Goal: Transaction & Acquisition: Purchase product/service

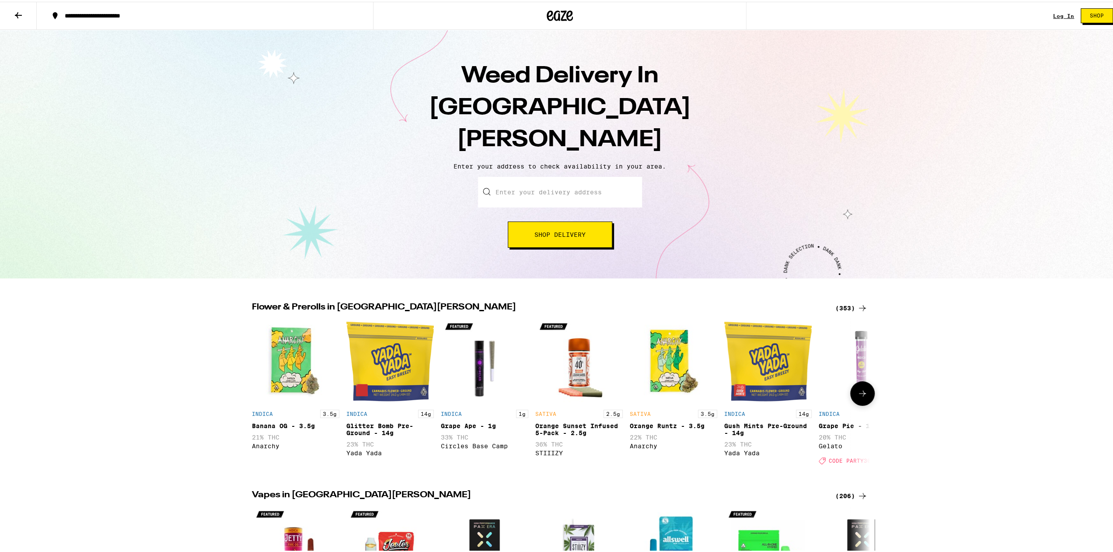
click at [476, 344] on img "Open page for Grape Ape - 1g from Circles Base Camp" at bounding box center [485, 360] width 88 height 88
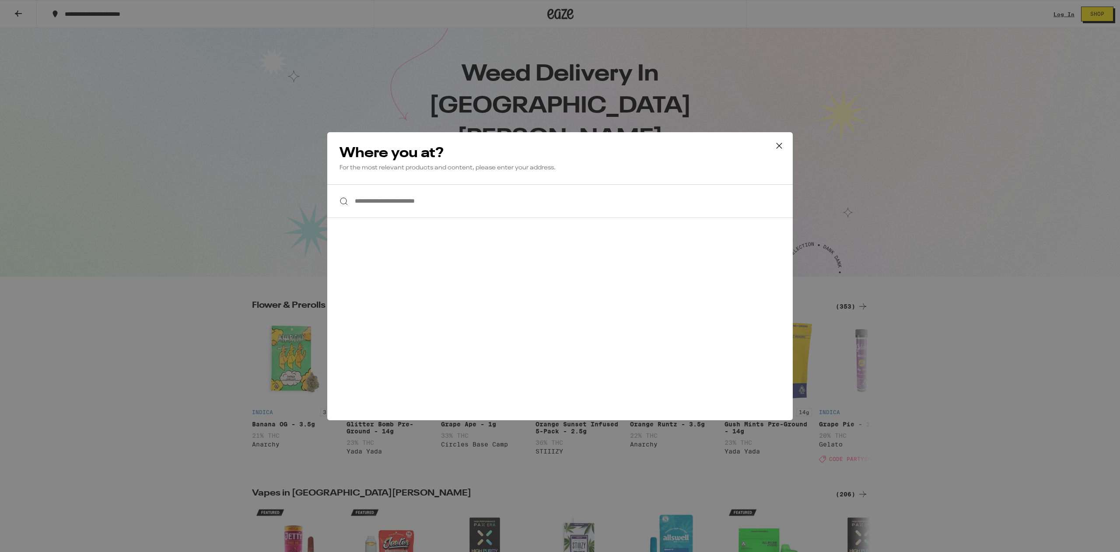
click at [493, 192] on input "**********" at bounding box center [560, 201] width 466 height 34
click at [779, 141] on icon at bounding box center [779, 145] width 13 height 13
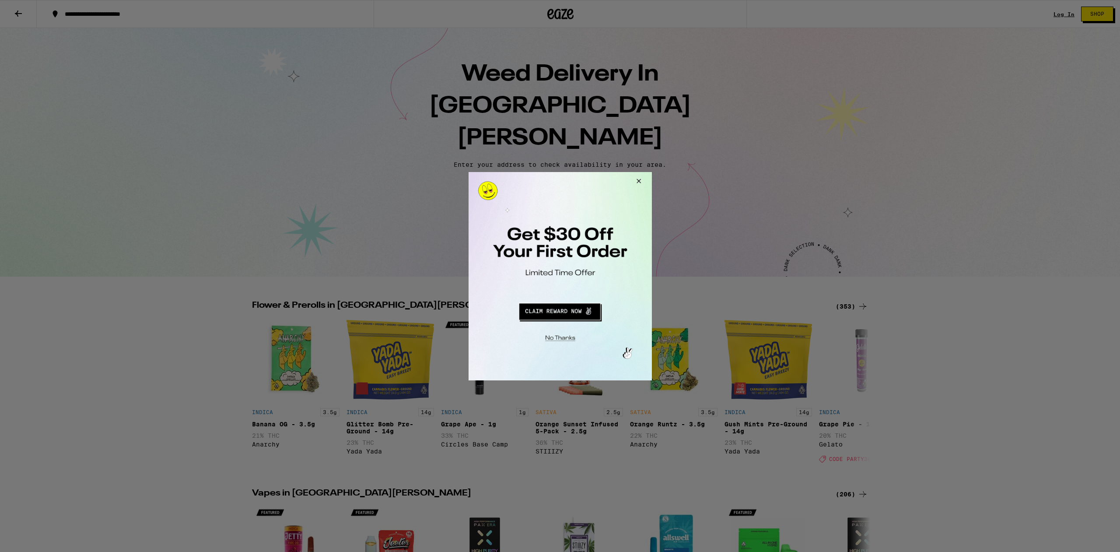
click at [557, 346] on div at bounding box center [559, 276] width 183 height 208
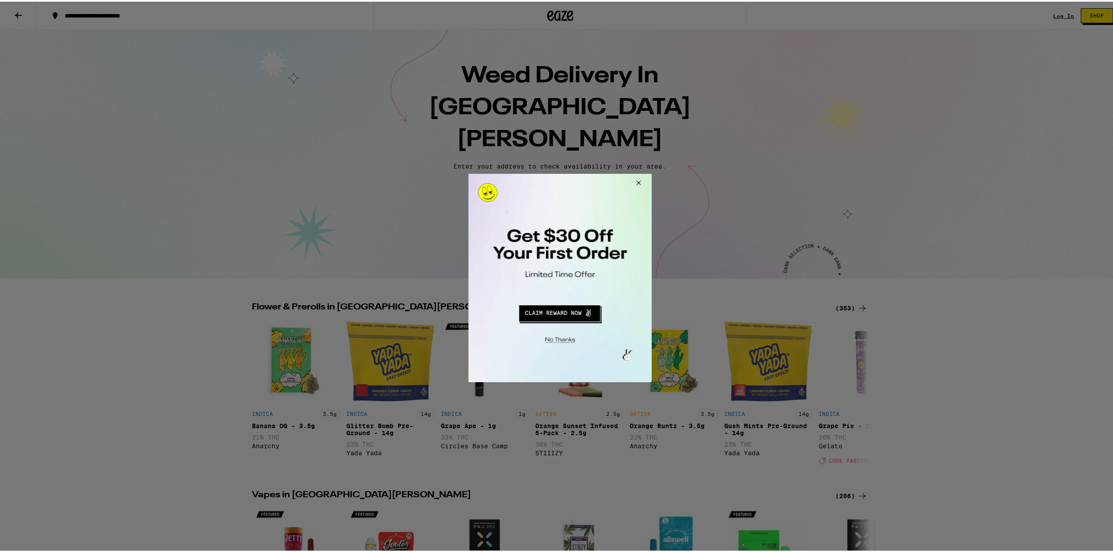
click at [562, 336] on button "Close Modal" at bounding box center [558, 338] width 178 height 14
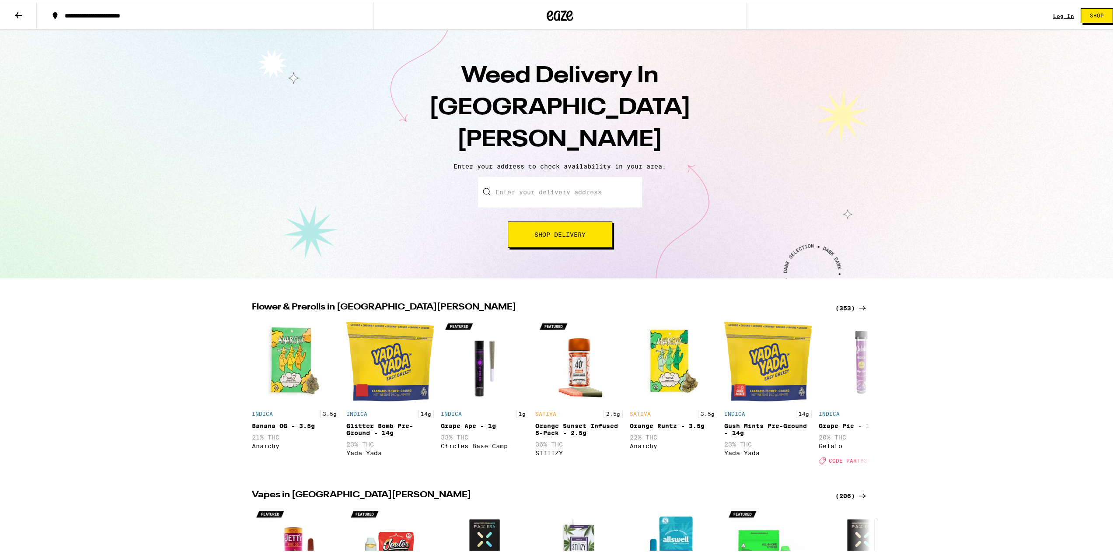
click at [18, 14] on icon at bounding box center [18, 13] width 11 height 11
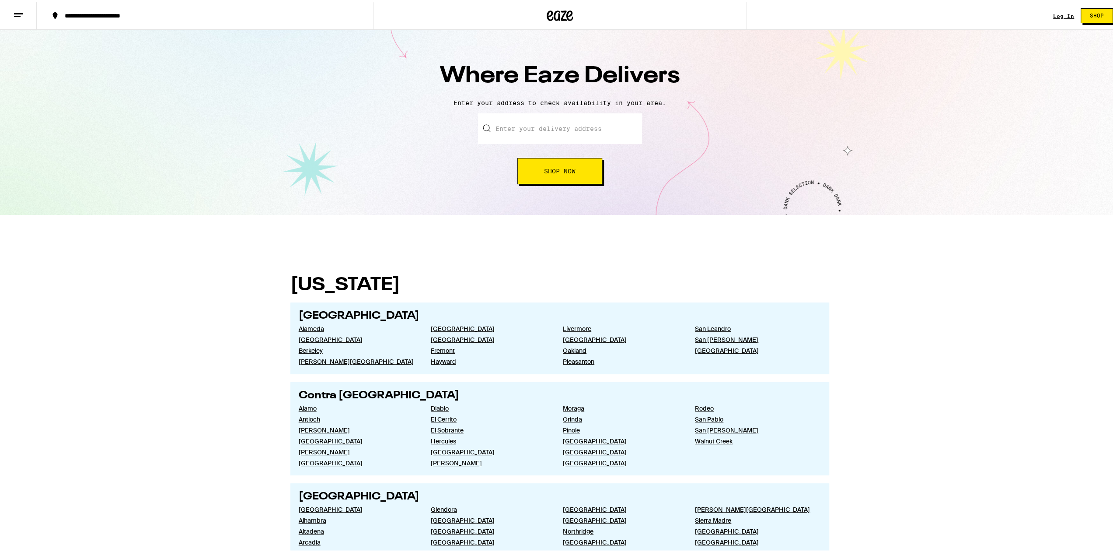
click at [36, 14] on button at bounding box center [18, 14] width 37 height 28
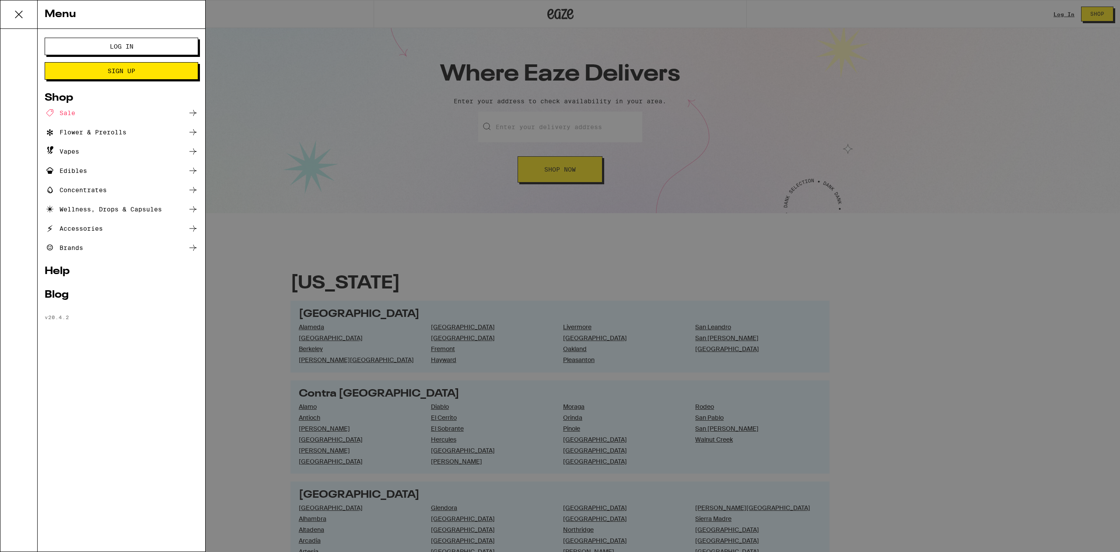
click at [114, 134] on div "Flower & Prerolls" at bounding box center [86, 132] width 82 height 11
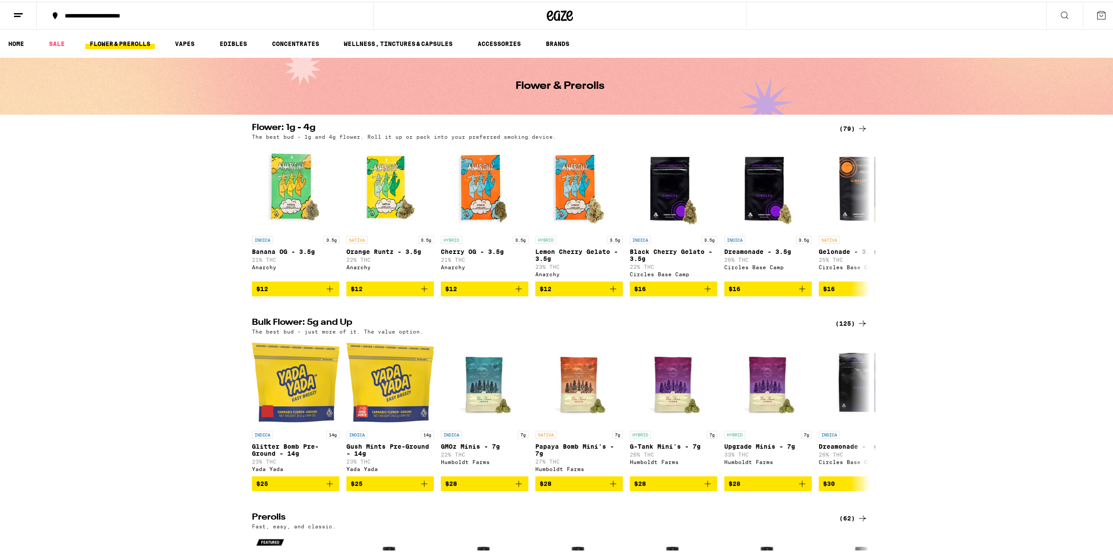
click at [7, 14] on button at bounding box center [18, 14] width 37 height 28
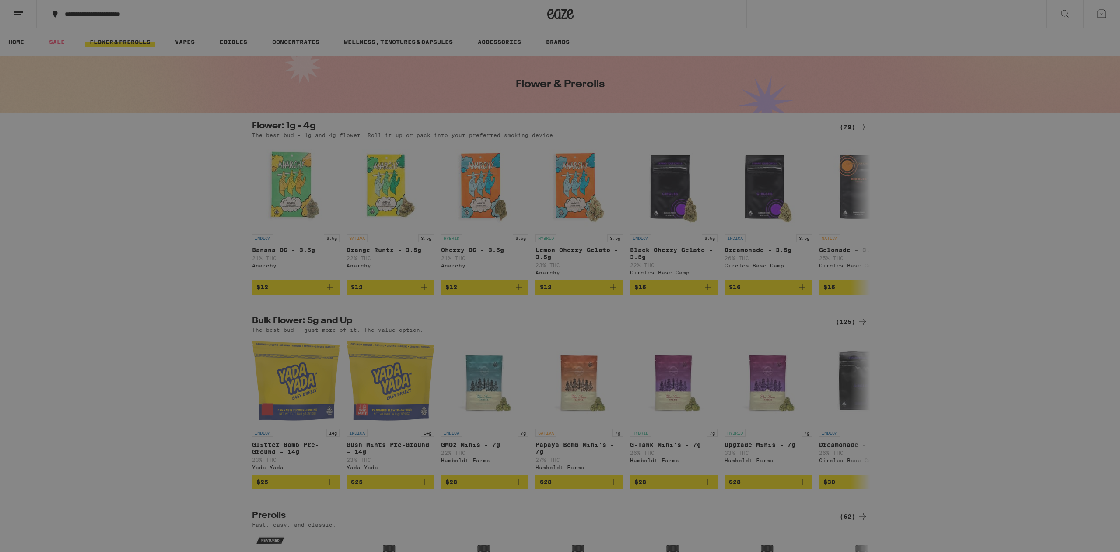
click at [196, 131] on icon at bounding box center [193, 132] width 11 height 11
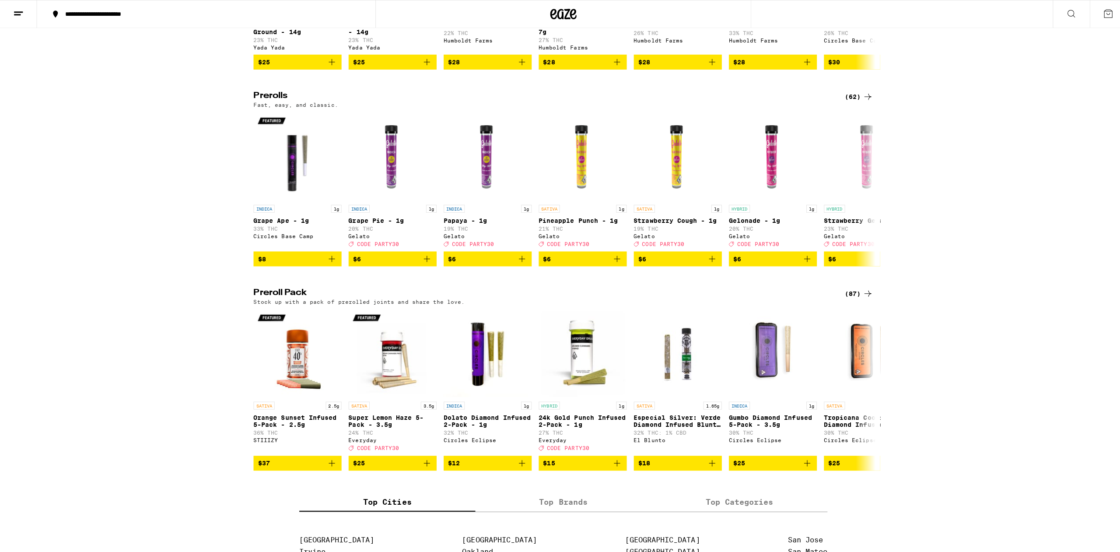
scroll to position [438, 0]
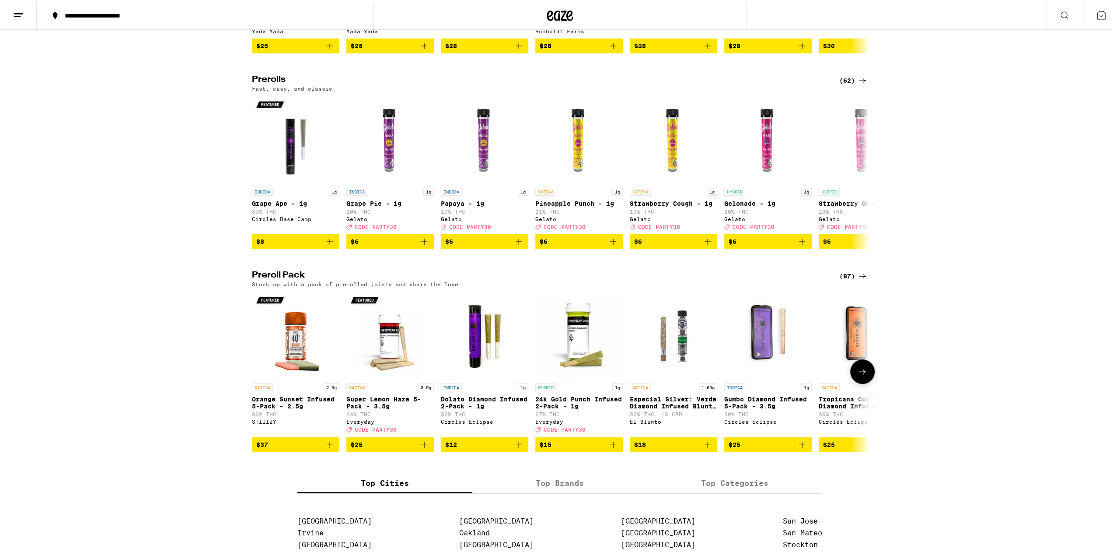
click at [578, 356] on img "Open page for 24k Gold Punch Infused 2-Pack - 1g from Everyday" at bounding box center [580, 334] width 88 height 88
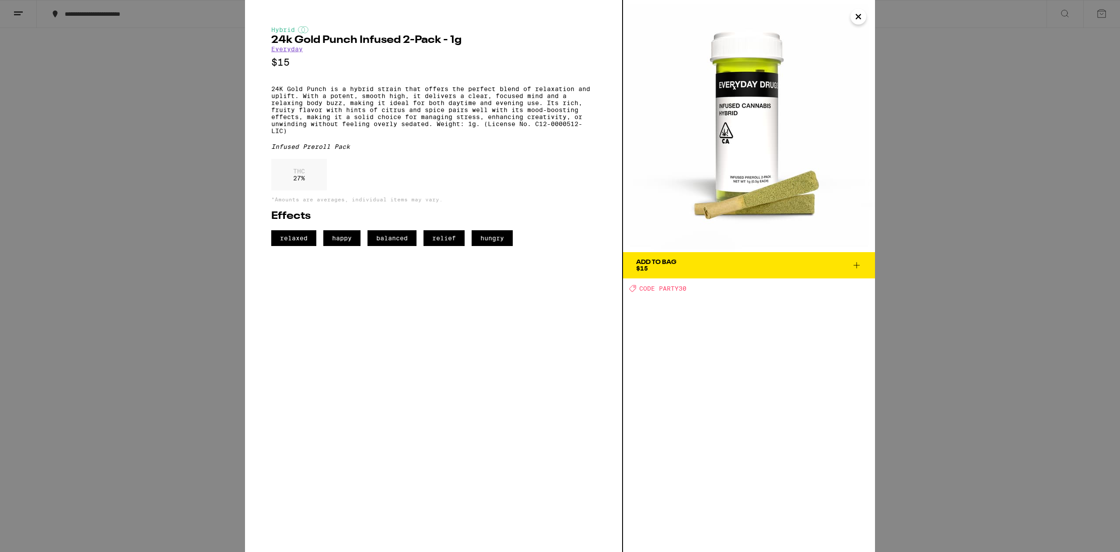
click at [26, 165] on div "Hybrid 24k Gold Punch Infused 2-Pack - 1g Everyday $15 24K Gold Punch is a hybr…" at bounding box center [560, 276] width 1120 height 552
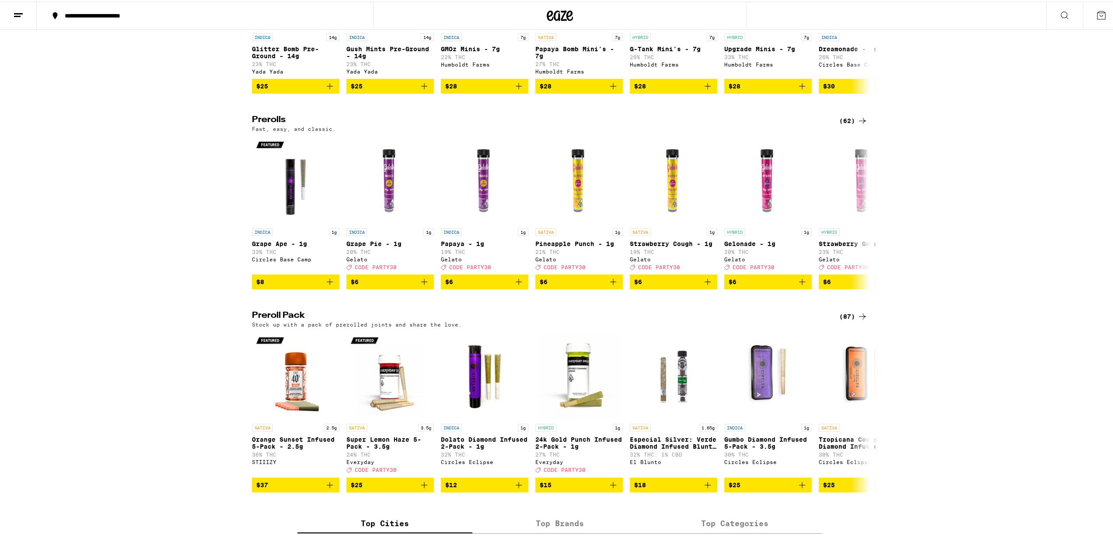
scroll to position [394, 0]
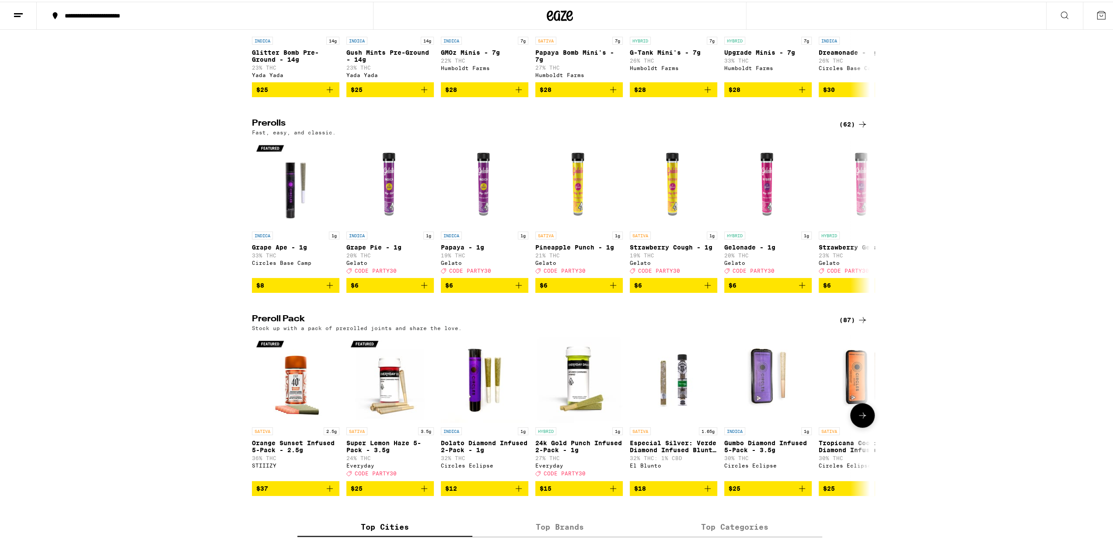
click at [867, 426] on button at bounding box center [863, 413] width 25 height 25
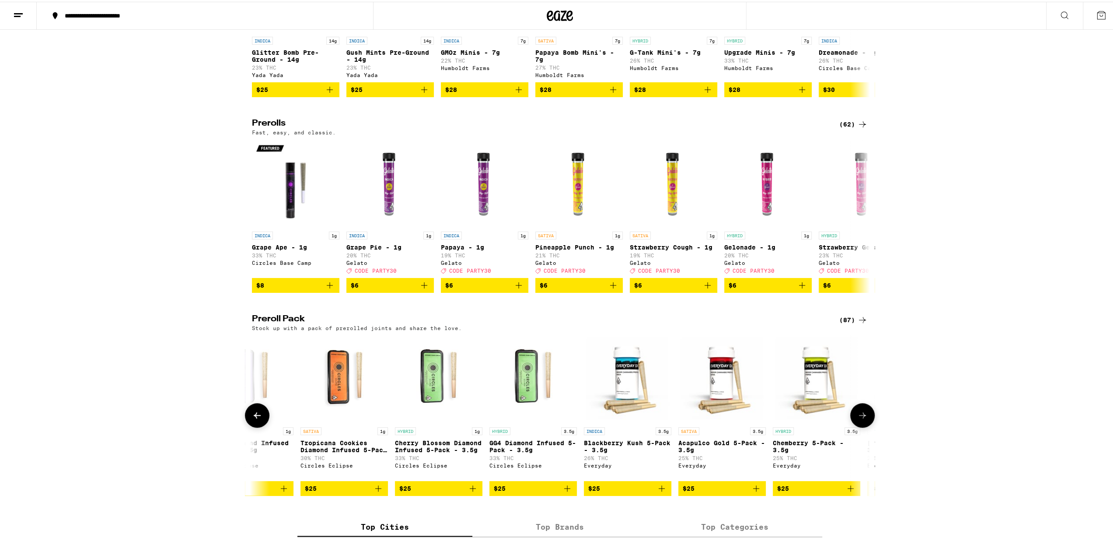
scroll to position [0, 521]
click at [867, 426] on button at bounding box center [863, 413] width 25 height 25
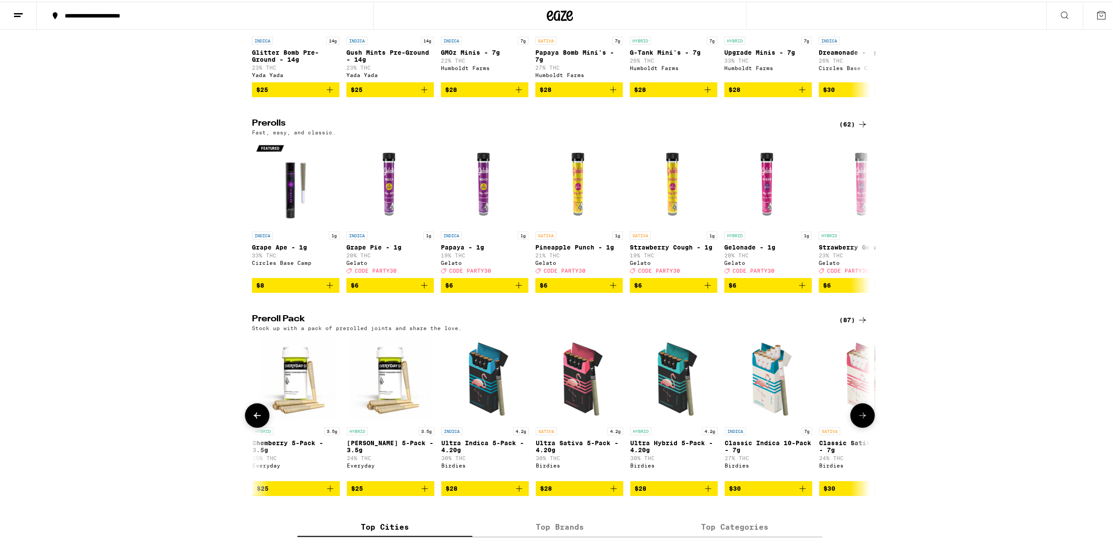
scroll to position [0, 1041]
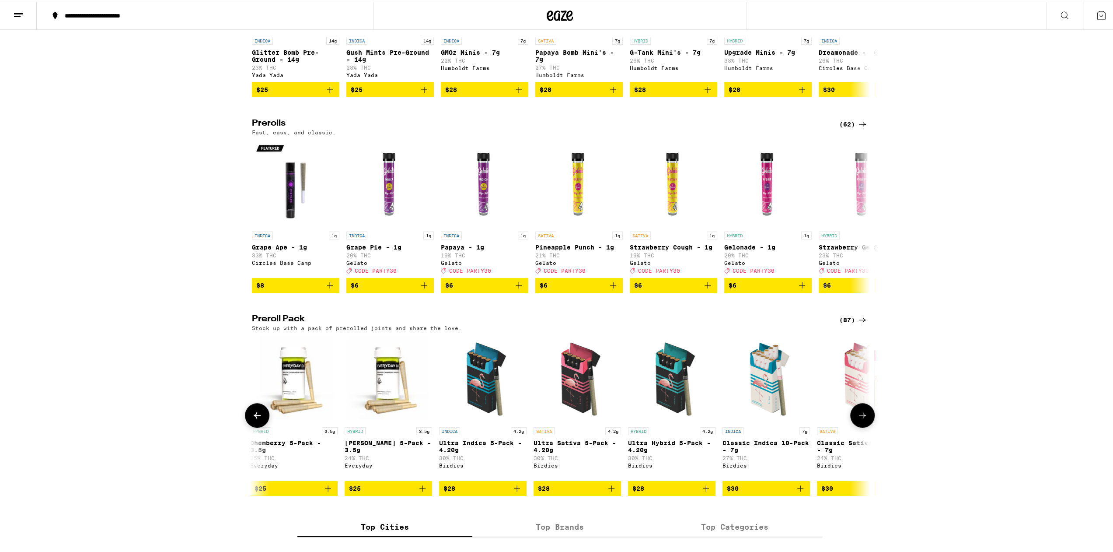
click at [867, 426] on button at bounding box center [863, 413] width 25 height 25
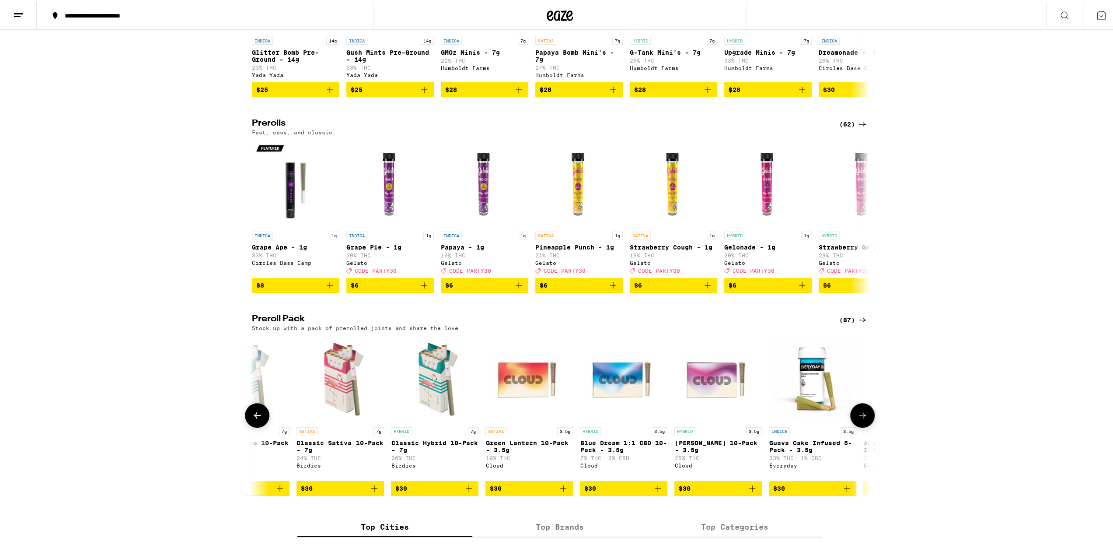
click at [867, 426] on button at bounding box center [863, 413] width 25 height 25
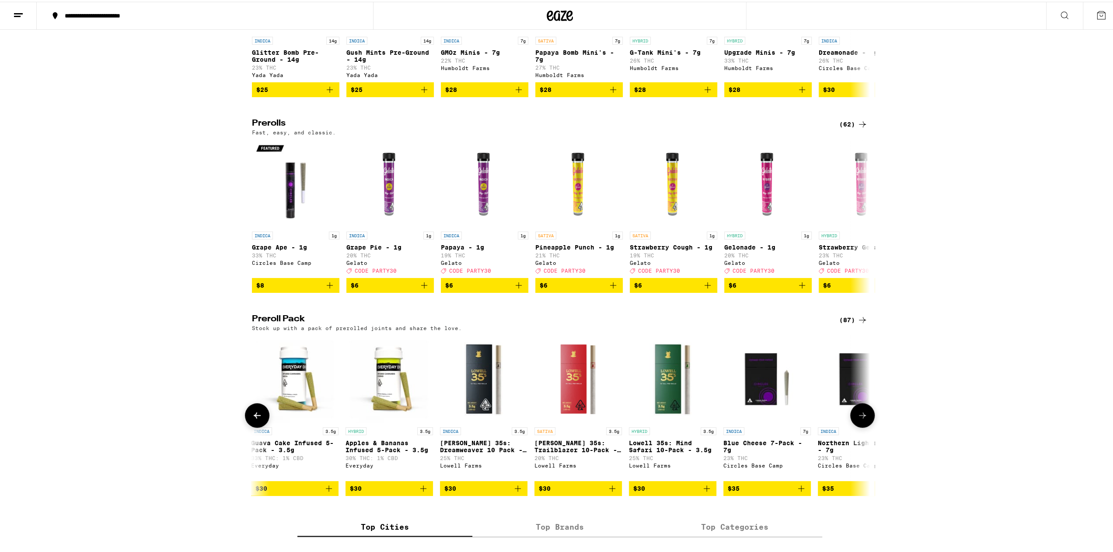
scroll to position [0, 2083]
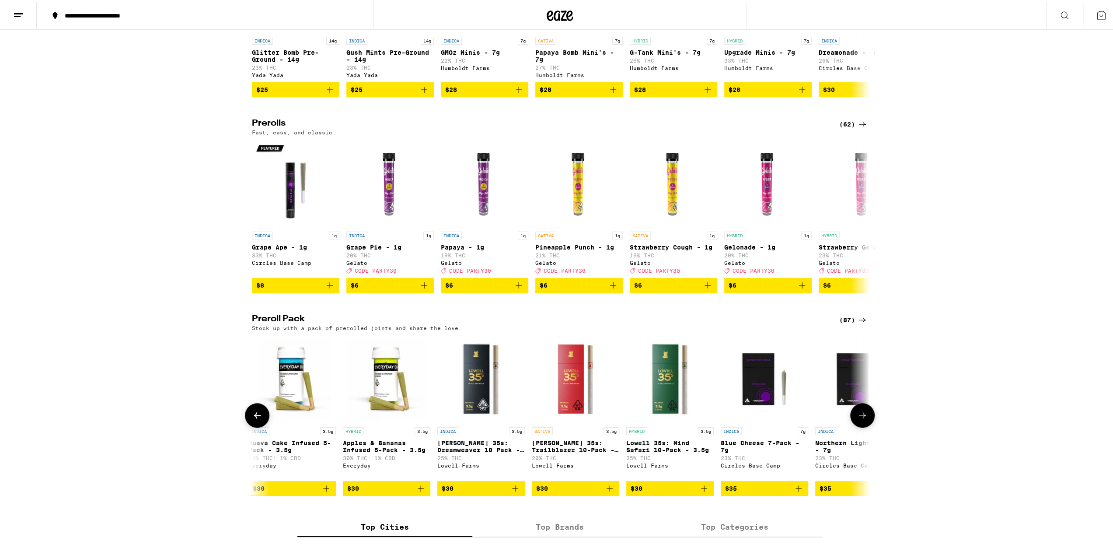
click at [867, 426] on button at bounding box center [863, 413] width 25 height 25
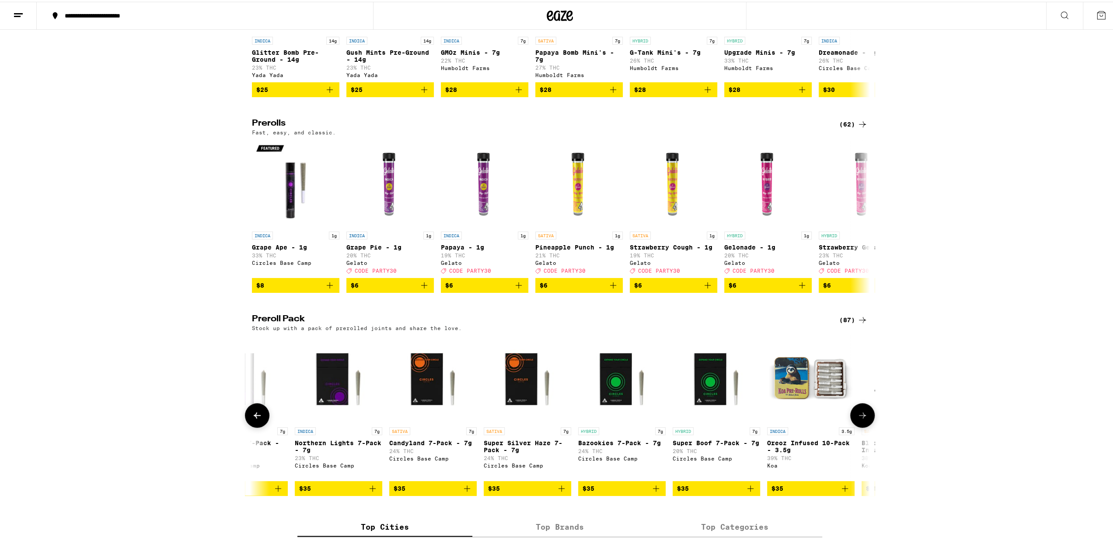
click at [867, 426] on button at bounding box center [863, 413] width 25 height 25
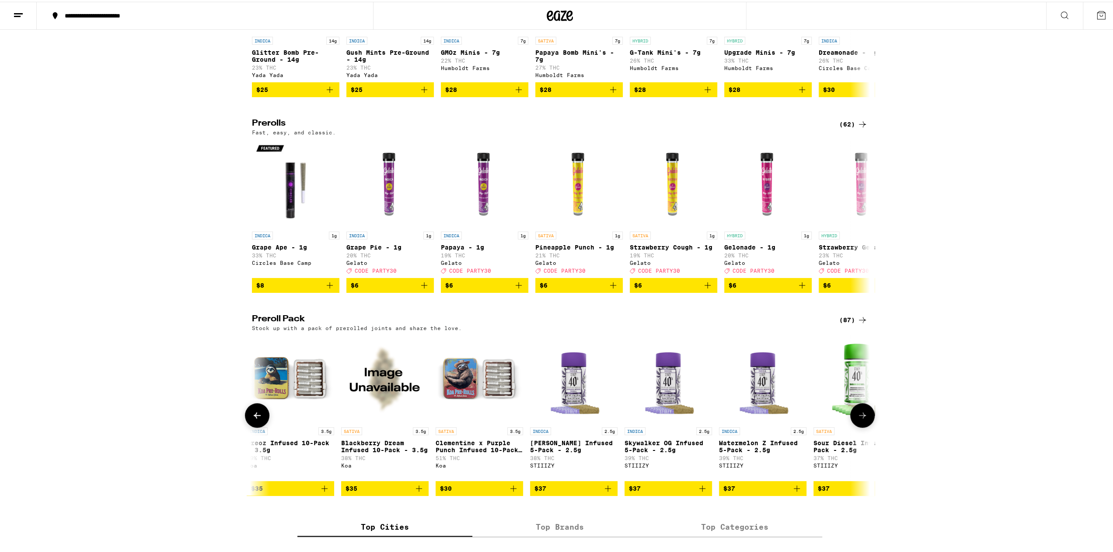
click at [867, 426] on button at bounding box center [863, 413] width 25 height 25
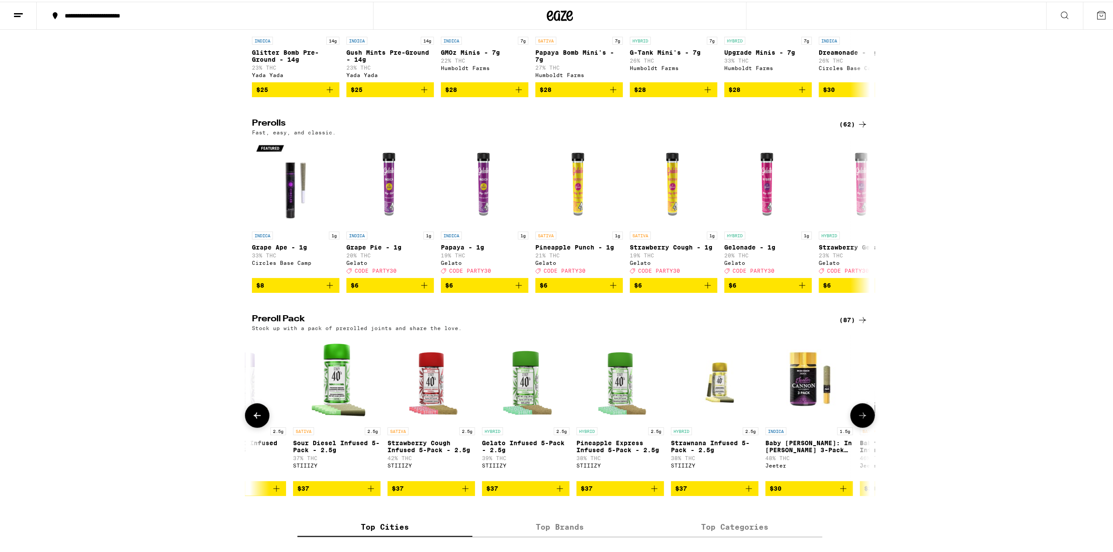
click at [867, 426] on button at bounding box center [863, 413] width 25 height 25
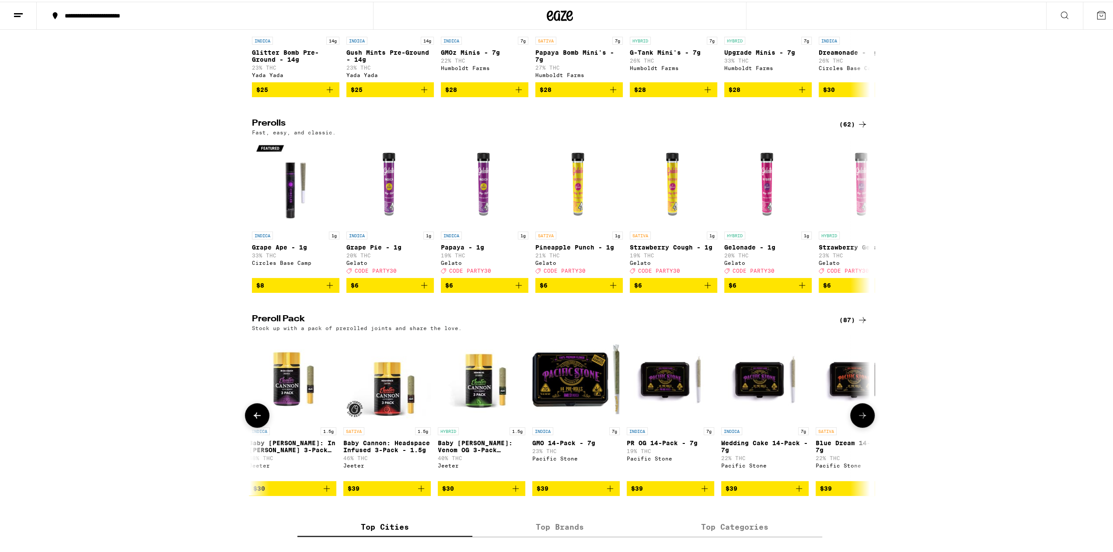
scroll to position [0, 4165]
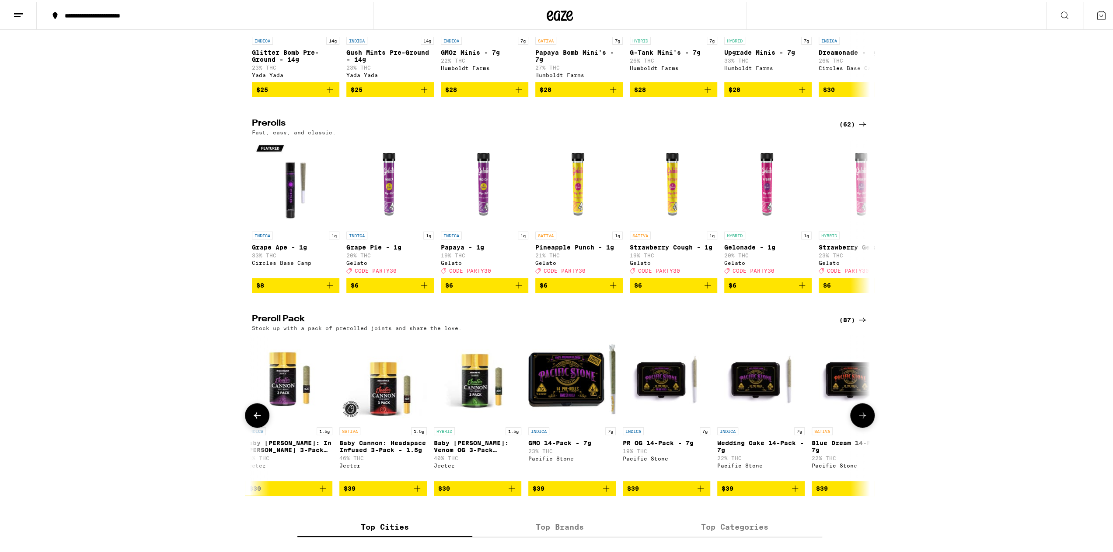
click at [840, 395] on img "Open page for Blue Dream 14-Pack - 7g from Pacific Stone" at bounding box center [856, 377] width 88 height 88
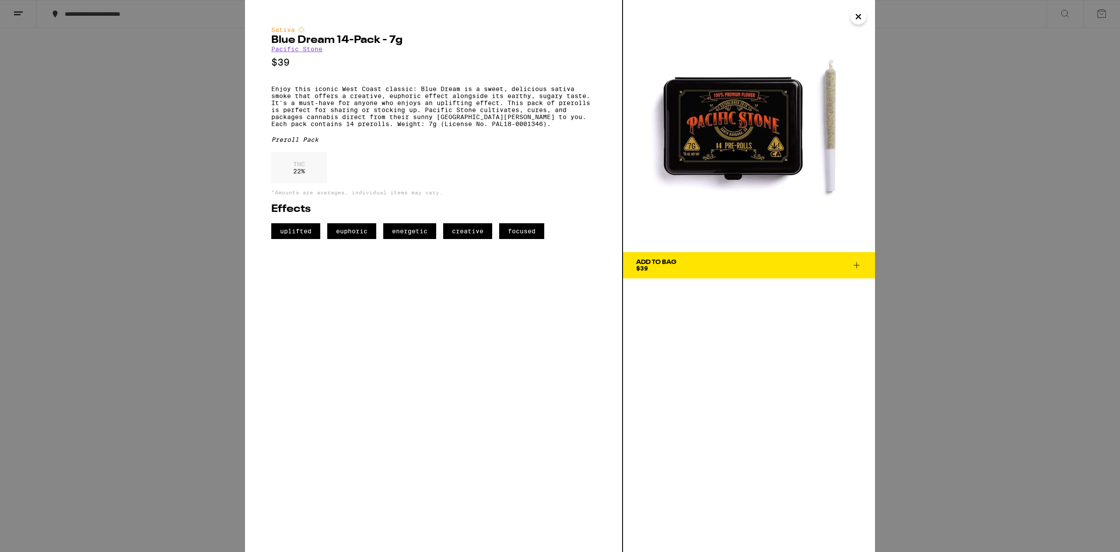
click at [42, 244] on div "Sativa Blue Dream 14-Pack - 7g Pacific Stone $39 Enjoy this iconic West Coast c…" at bounding box center [560, 276] width 1120 height 552
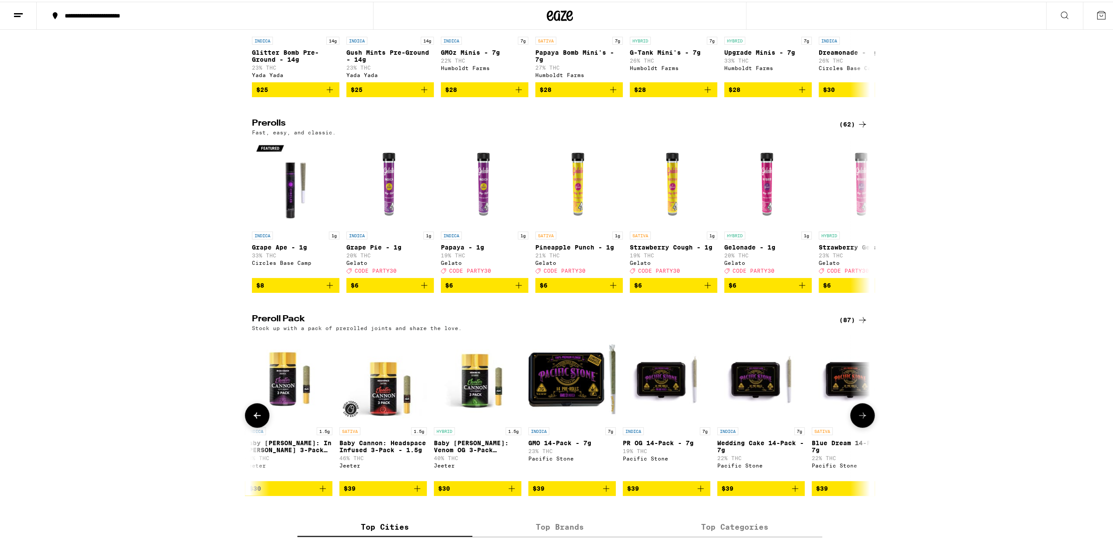
click at [859, 419] on icon at bounding box center [863, 413] width 11 height 11
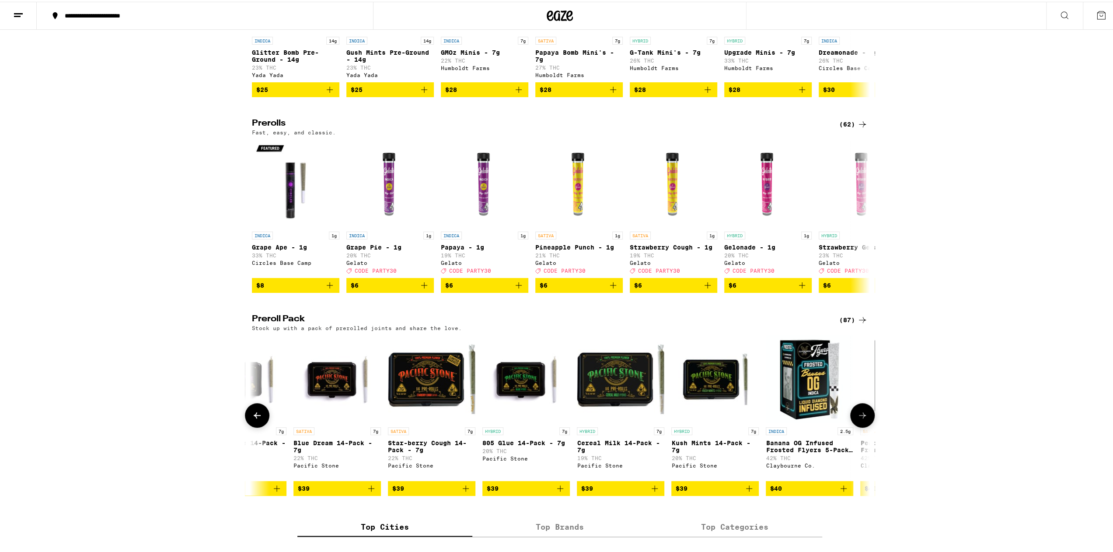
scroll to position [0, 4686]
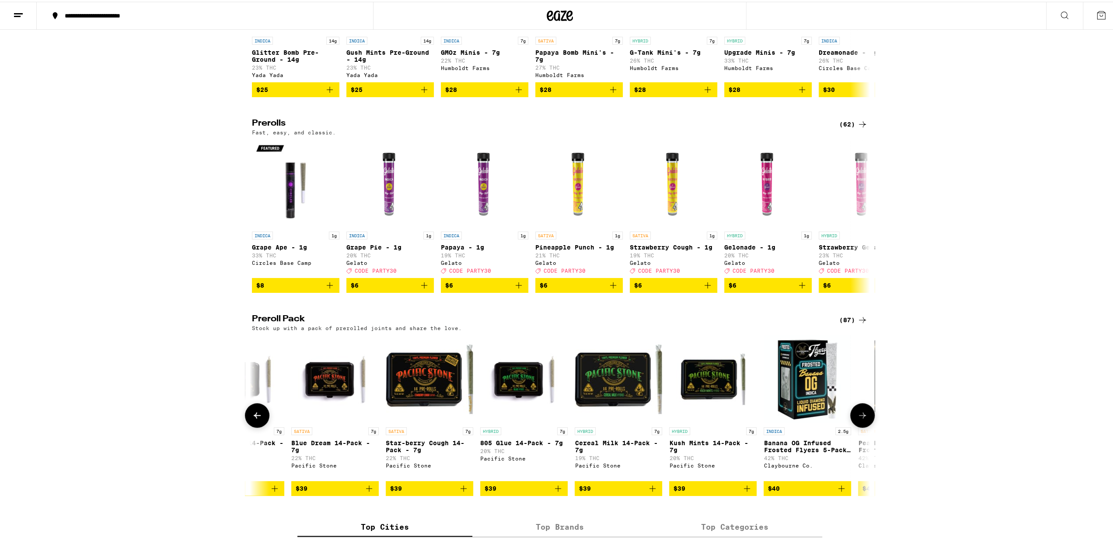
click at [860, 419] on icon at bounding box center [863, 413] width 11 height 11
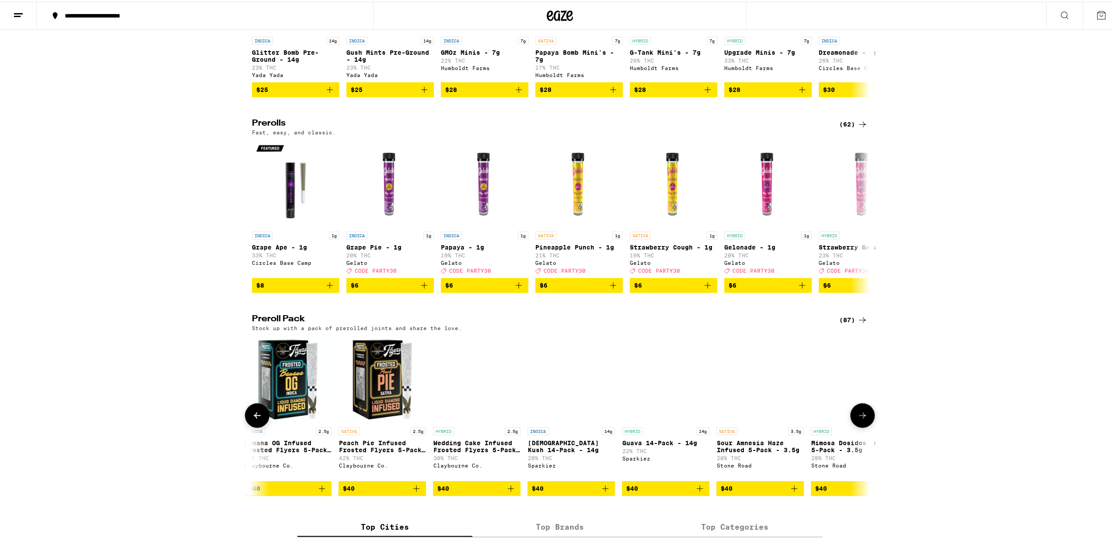
scroll to position [0, 5206]
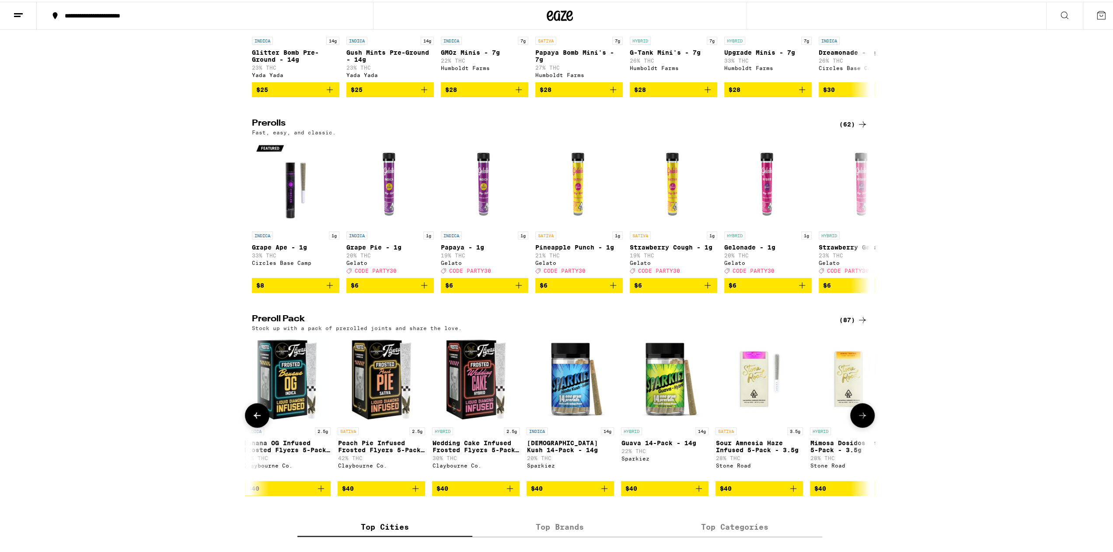
click at [860, 419] on icon at bounding box center [863, 413] width 11 height 11
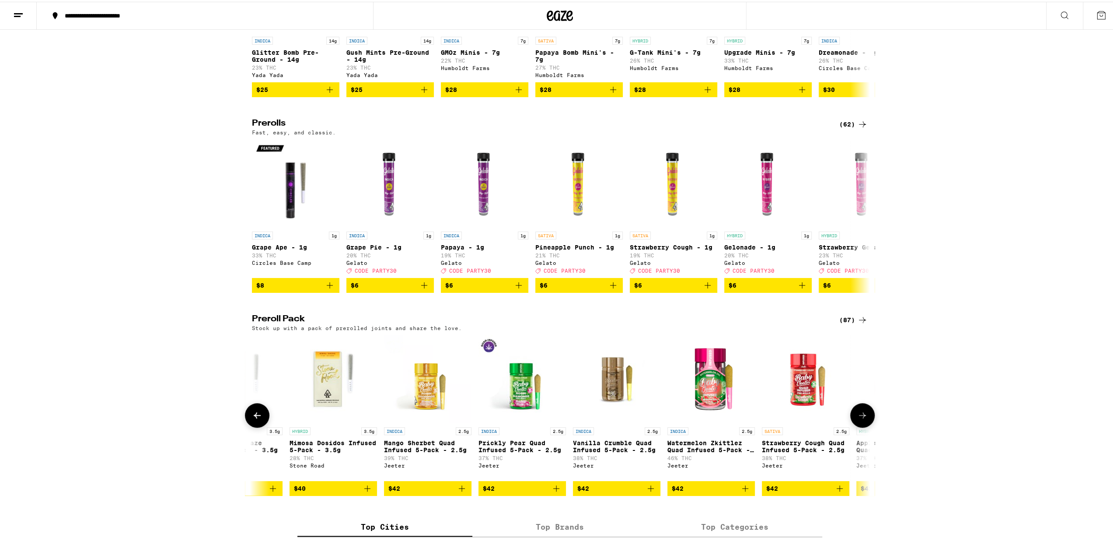
click at [865, 426] on button at bounding box center [863, 413] width 25 height 25
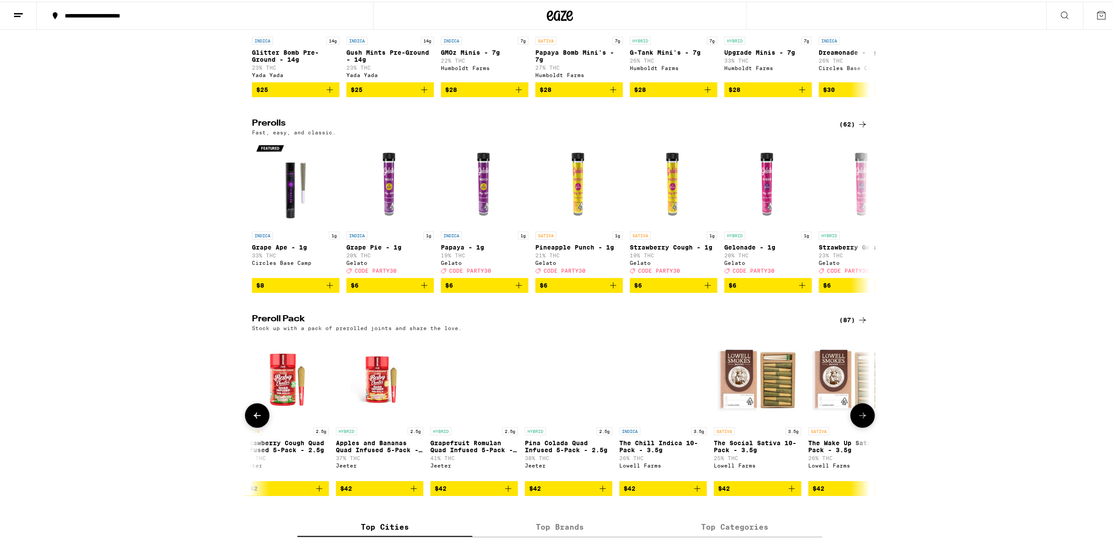
click at [865, 426] on button at bounding box center [863, 413] width 25 height 25
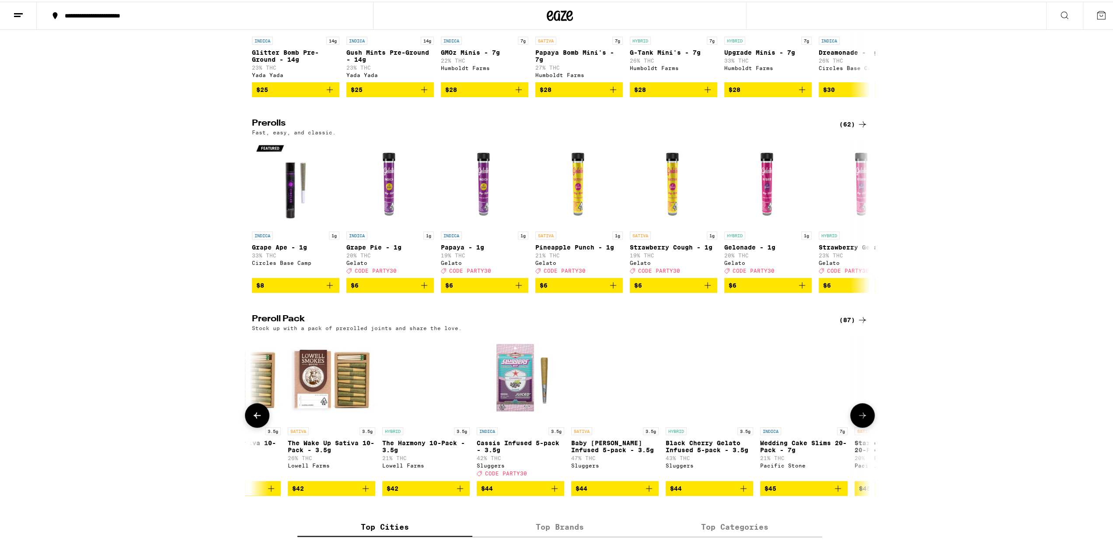
click at [865, 426] on button at bounding box center [863, 413] width 25 height 25
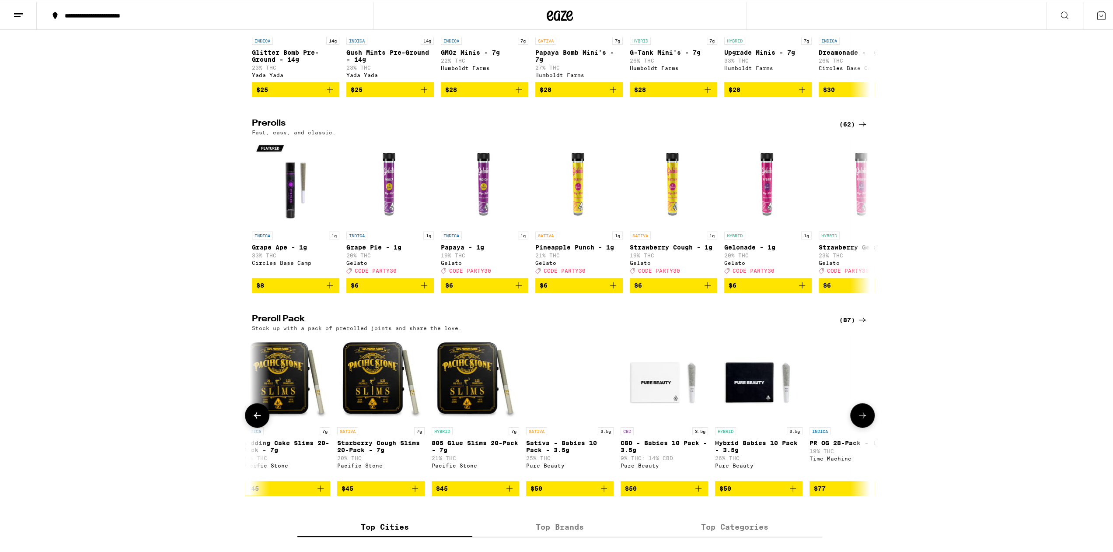
scroll to position [0, 7289]
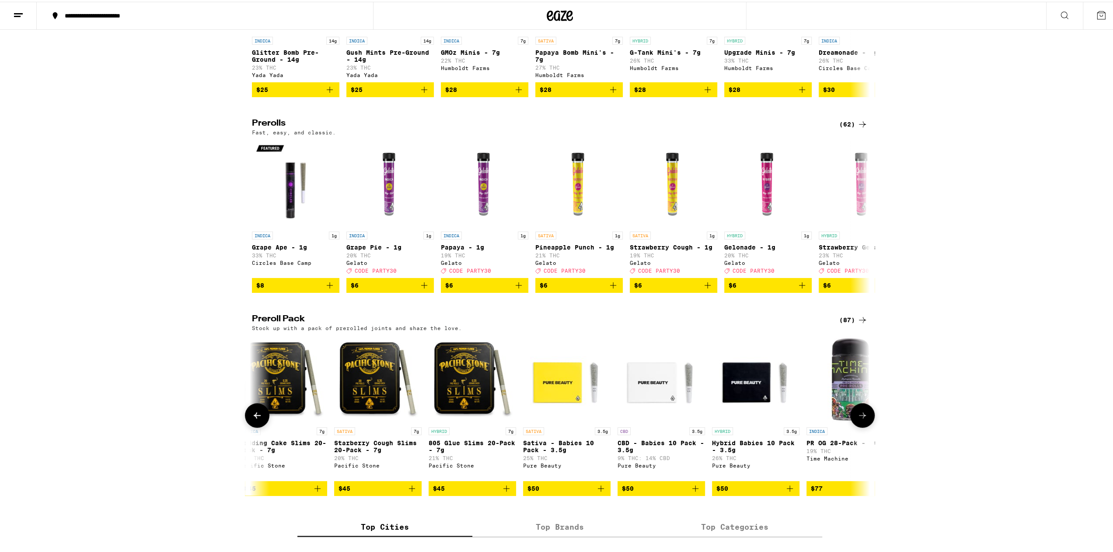
click at [865, 426] on button at bounding box center [863, 413] width 25 height 25
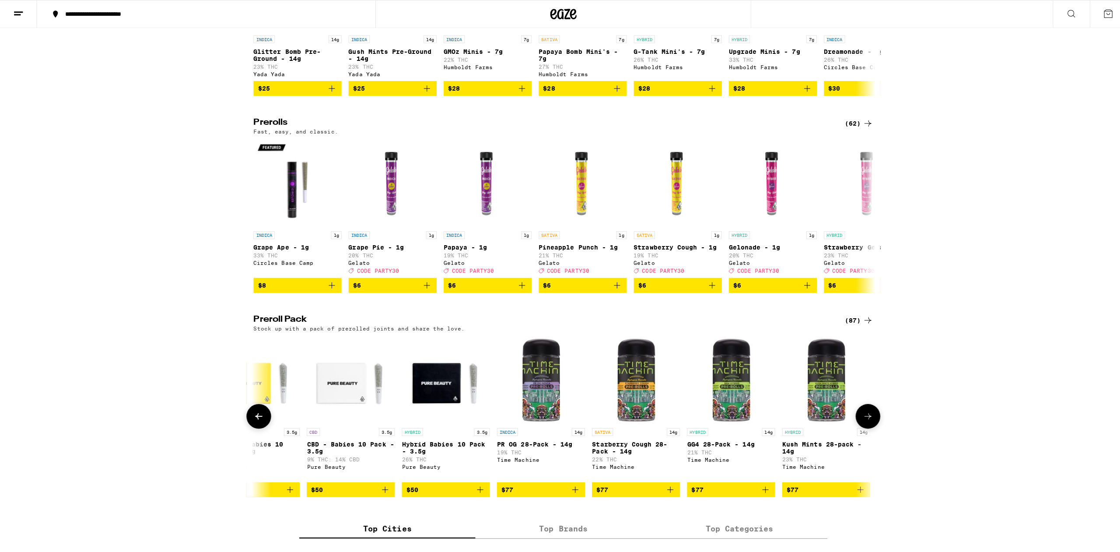
scroll to position [0, 7606]
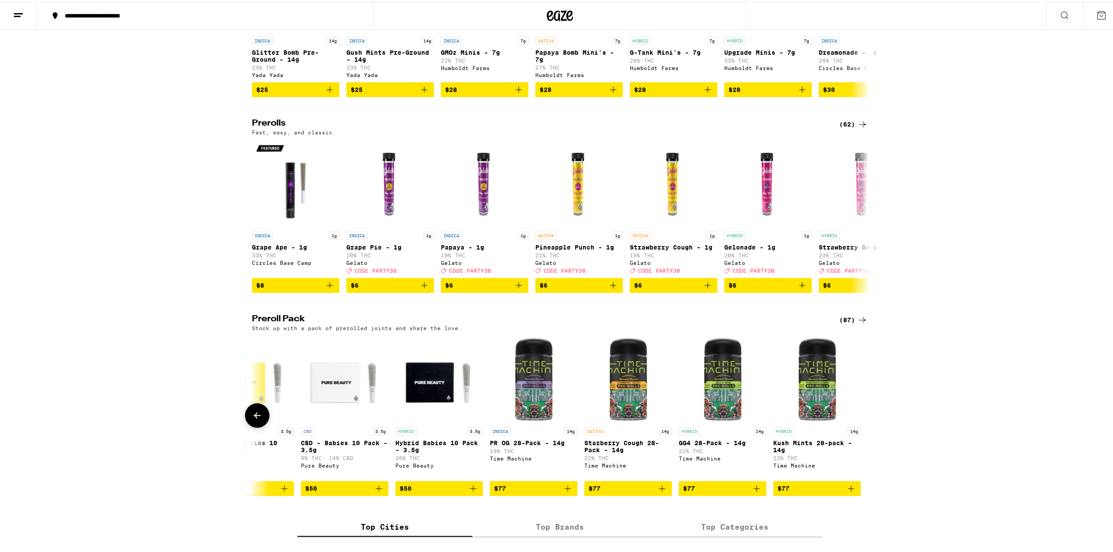
click at [865, 426] on div at bounding box center [863, 413] width 25 height 25
click at [334, 409] on img "Open page for CBD - Babies 10 Pack - 3.5g from Pure Beauty" at bounding box center [345, 377] width 88 height 88
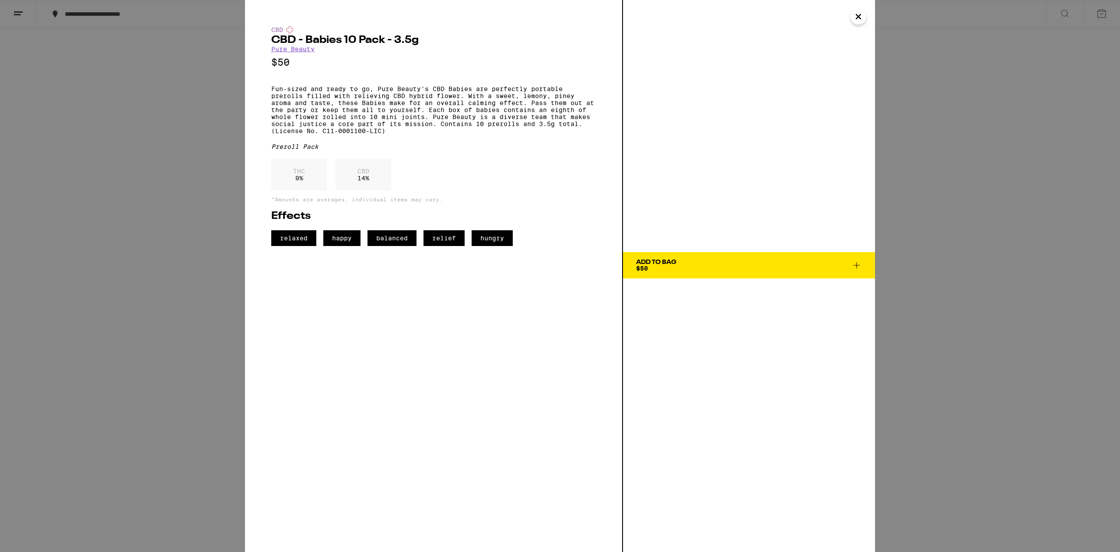
drag, startPoint x: 53, startPoint y: 136, endPoint x: 60, endPoint y: 124, distance: 13.7
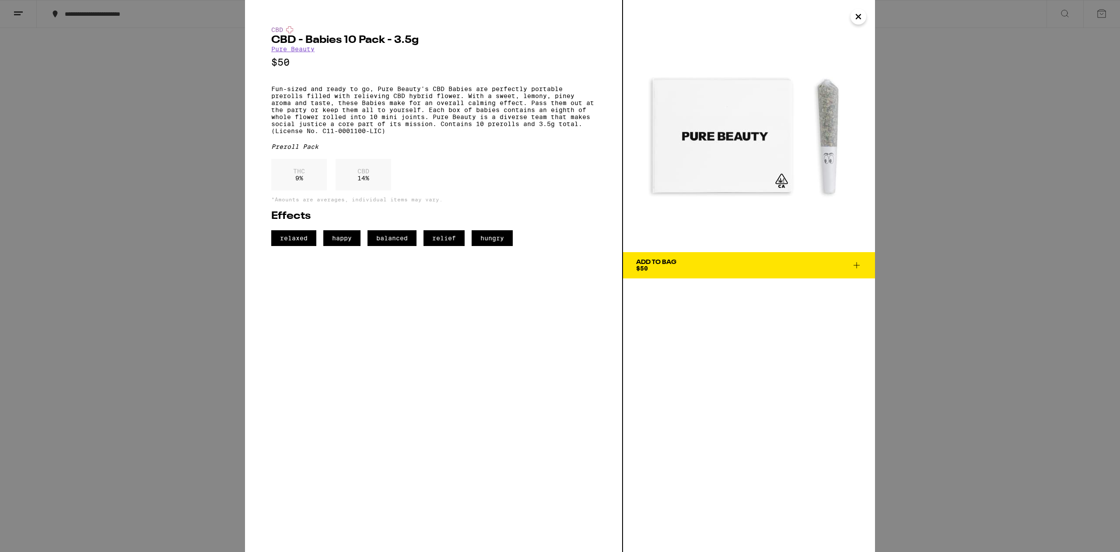
click at [52, 136] on div "CBD CBD - Babies 10 Pack - 3.5g Pure Beauty $50 Fun-sized and ready to go, Pure…" at bounding box center [560, 276] width 1120 height 552
